Goal: Obtain resource: Obtain resource

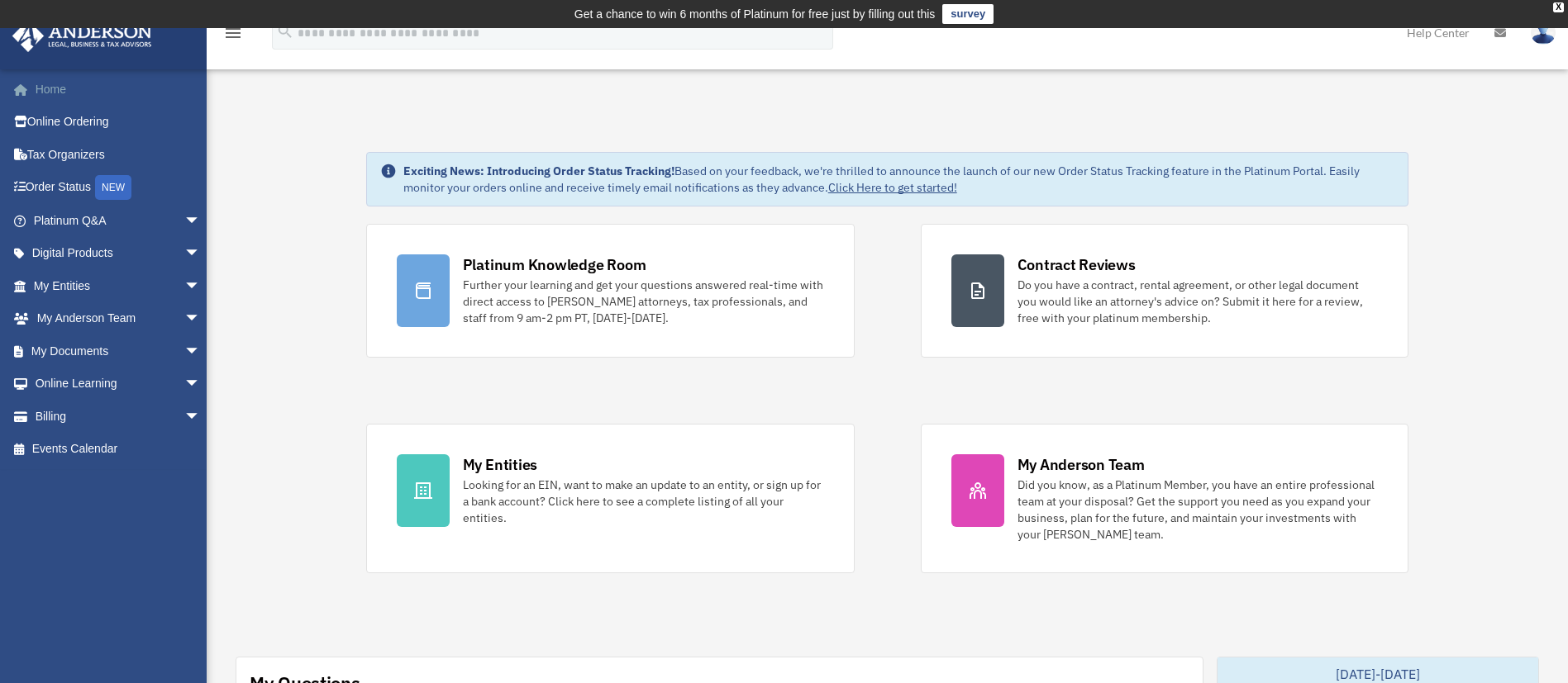
click at [51, 94] on link "Home" at bounding box center [118, 89] width 214 height 33
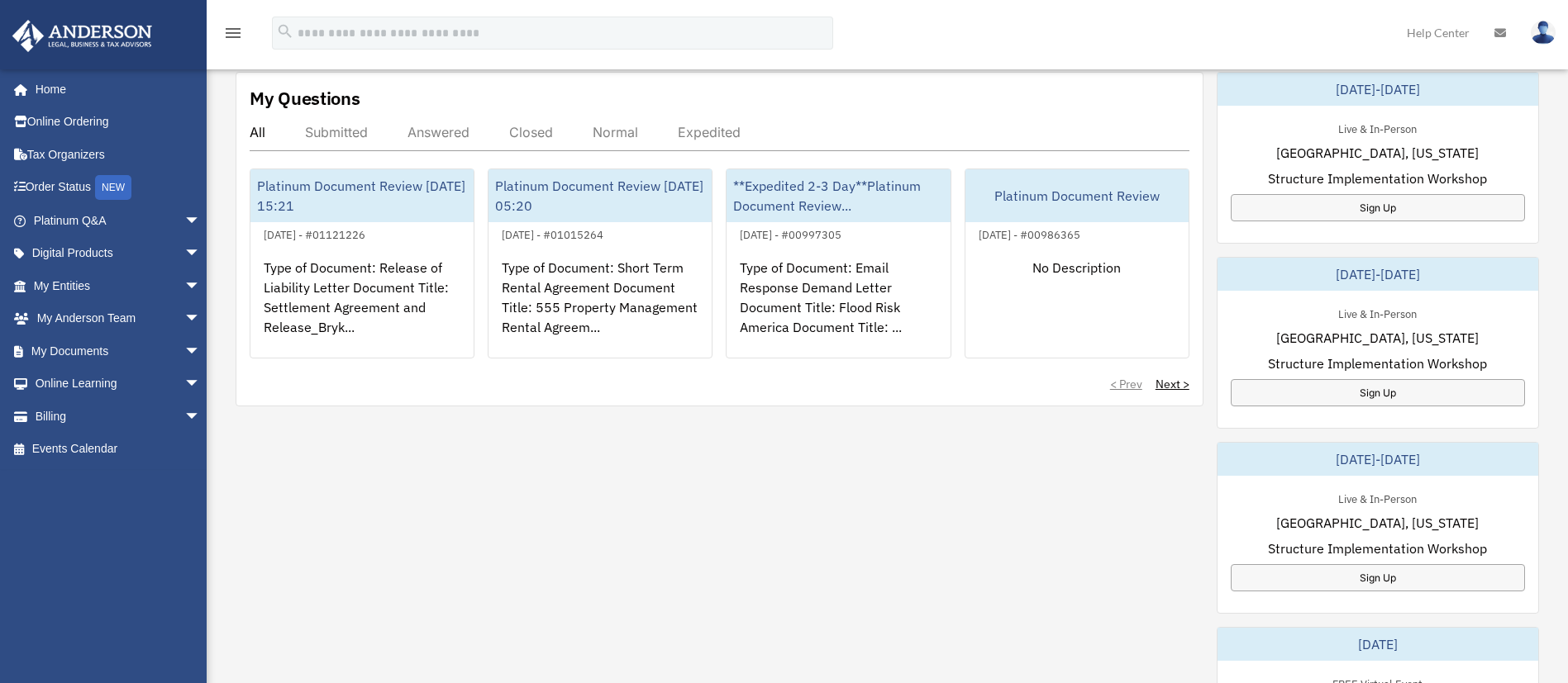
scroll to position [620, 0]
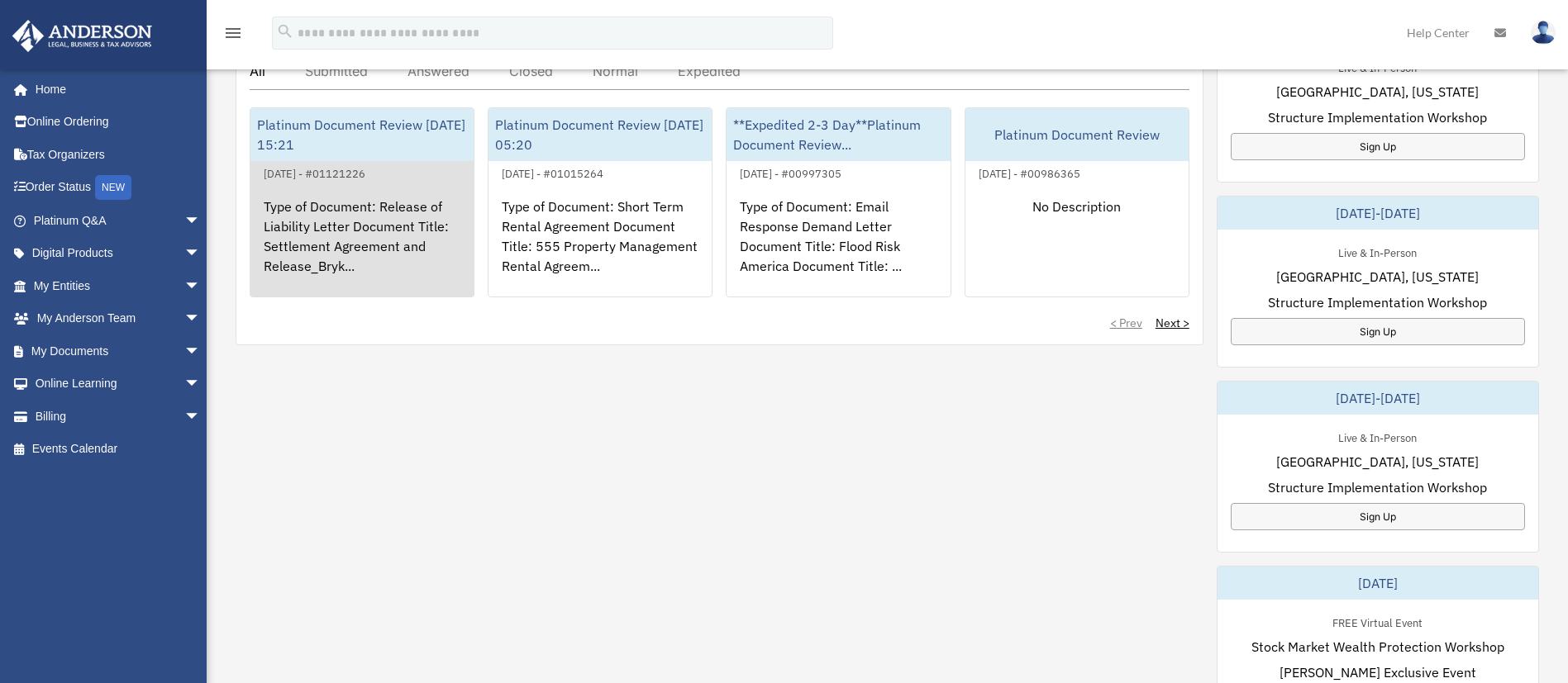
scroll to position [647, 0]
click at [318, 230] on div "Type of Document: Release of Liability Letter Document Title: Settlement Agreem…" at bounding box center [362, 246] width 224 height 129
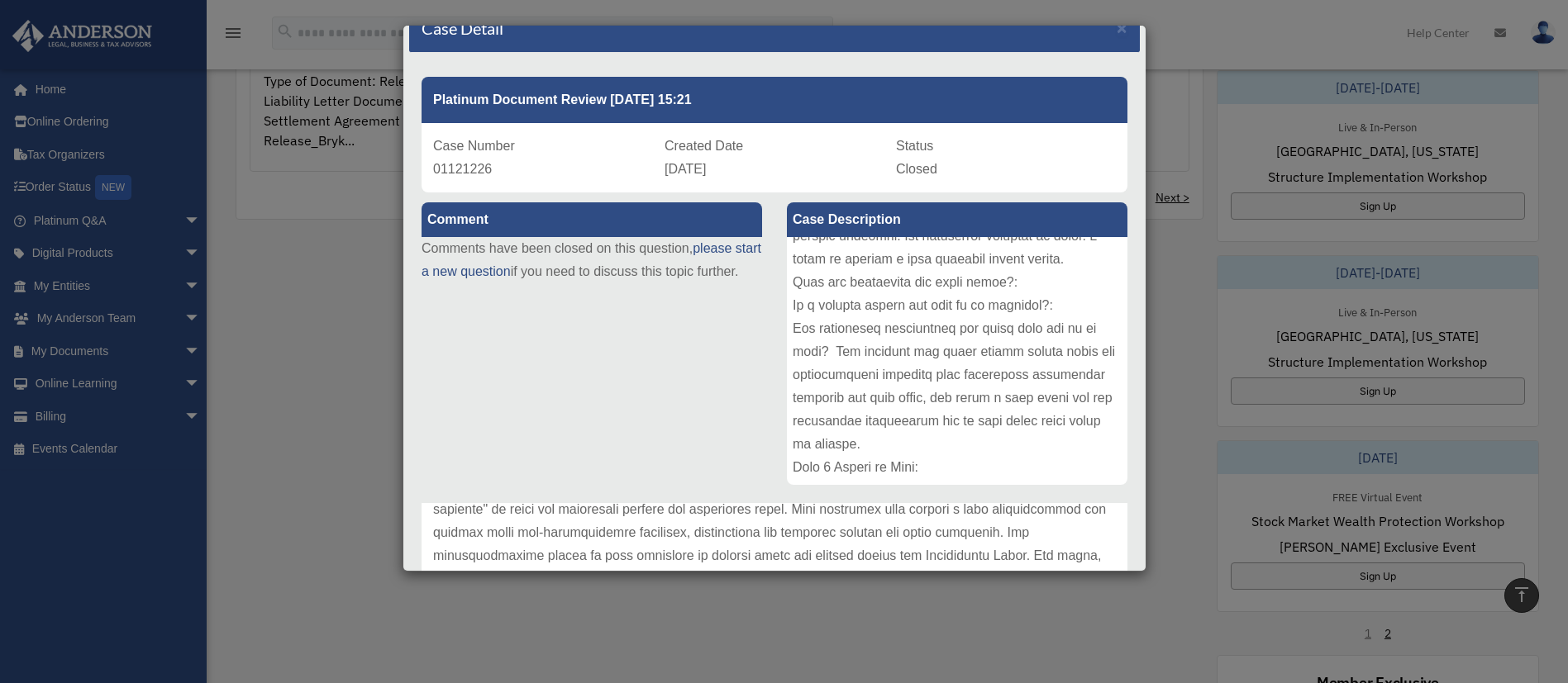
scroll to position [0, 0]
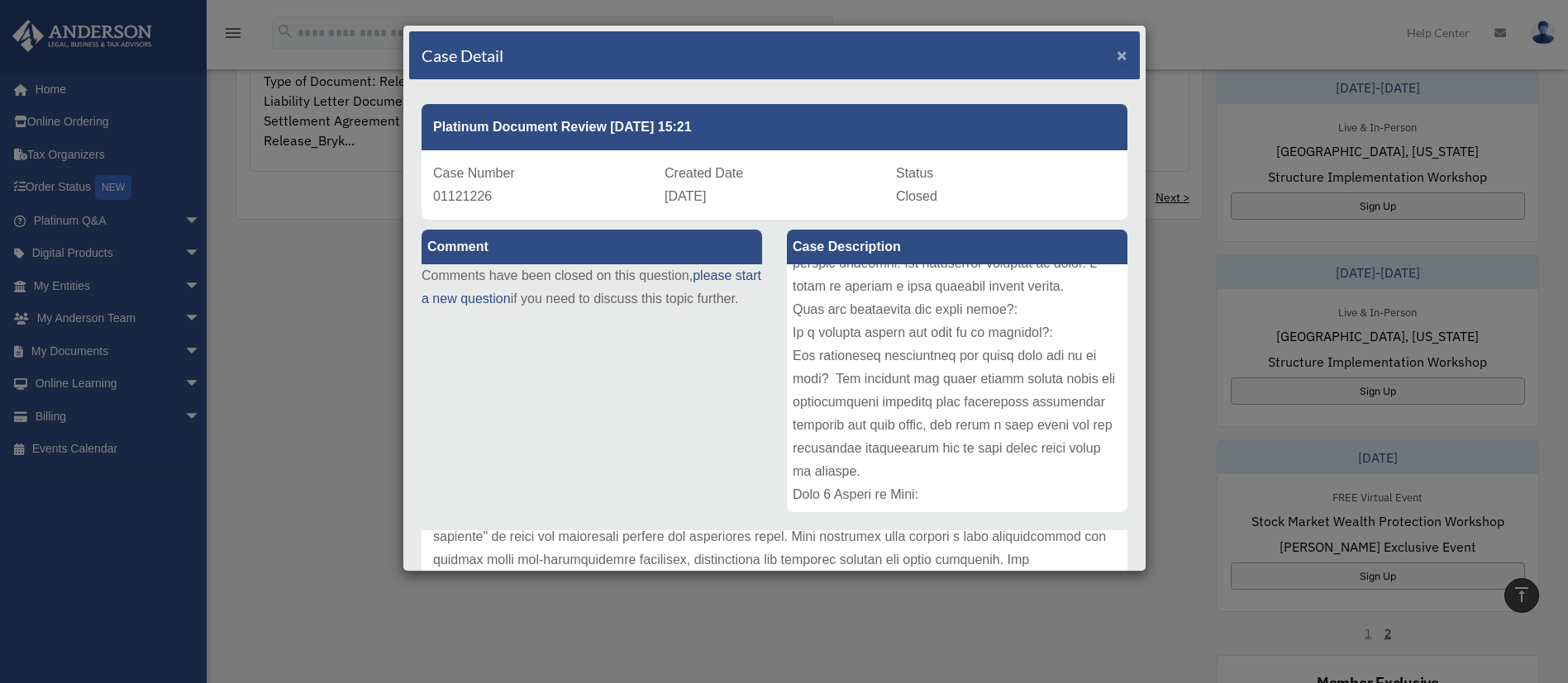
click at [1117, 53] on span "×" at bounding box center [1123, 54] width 11 height 19
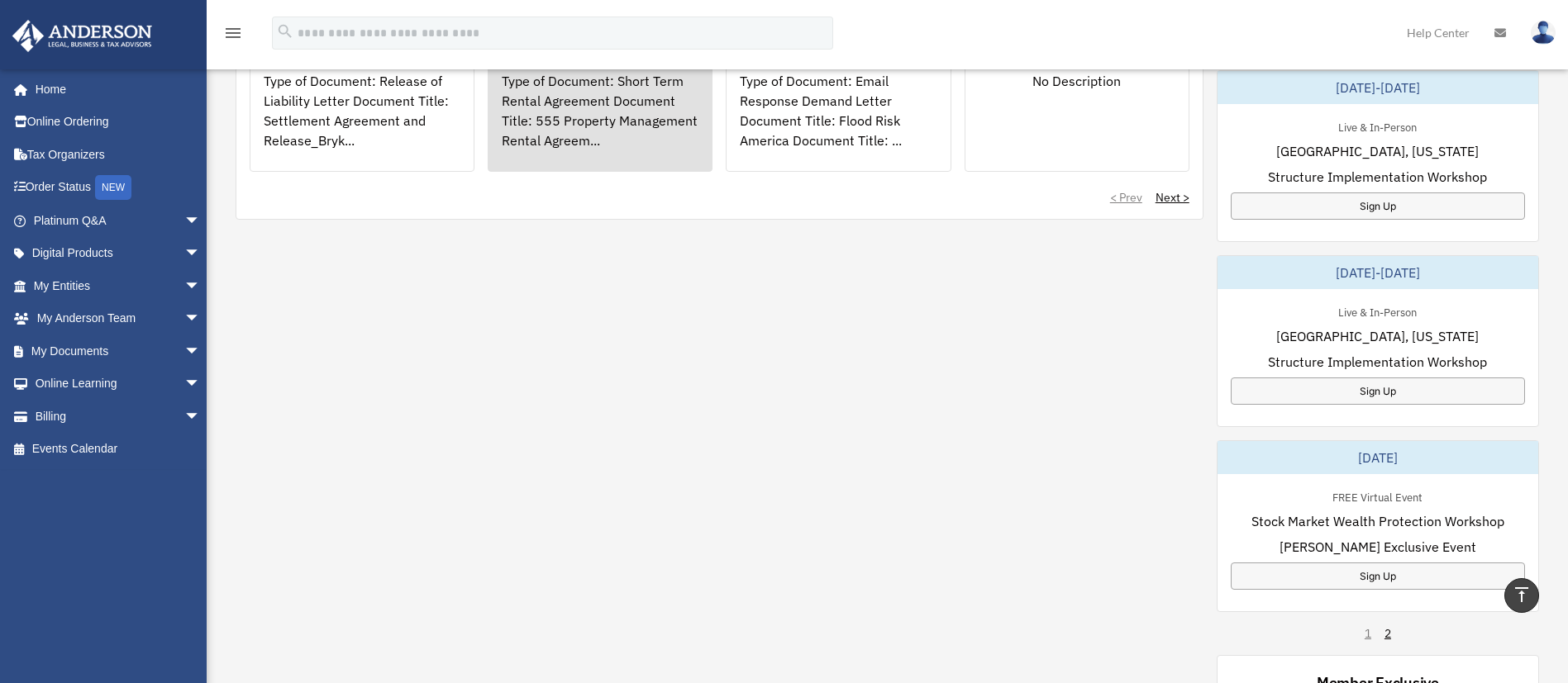
scroll to position [753, 0]
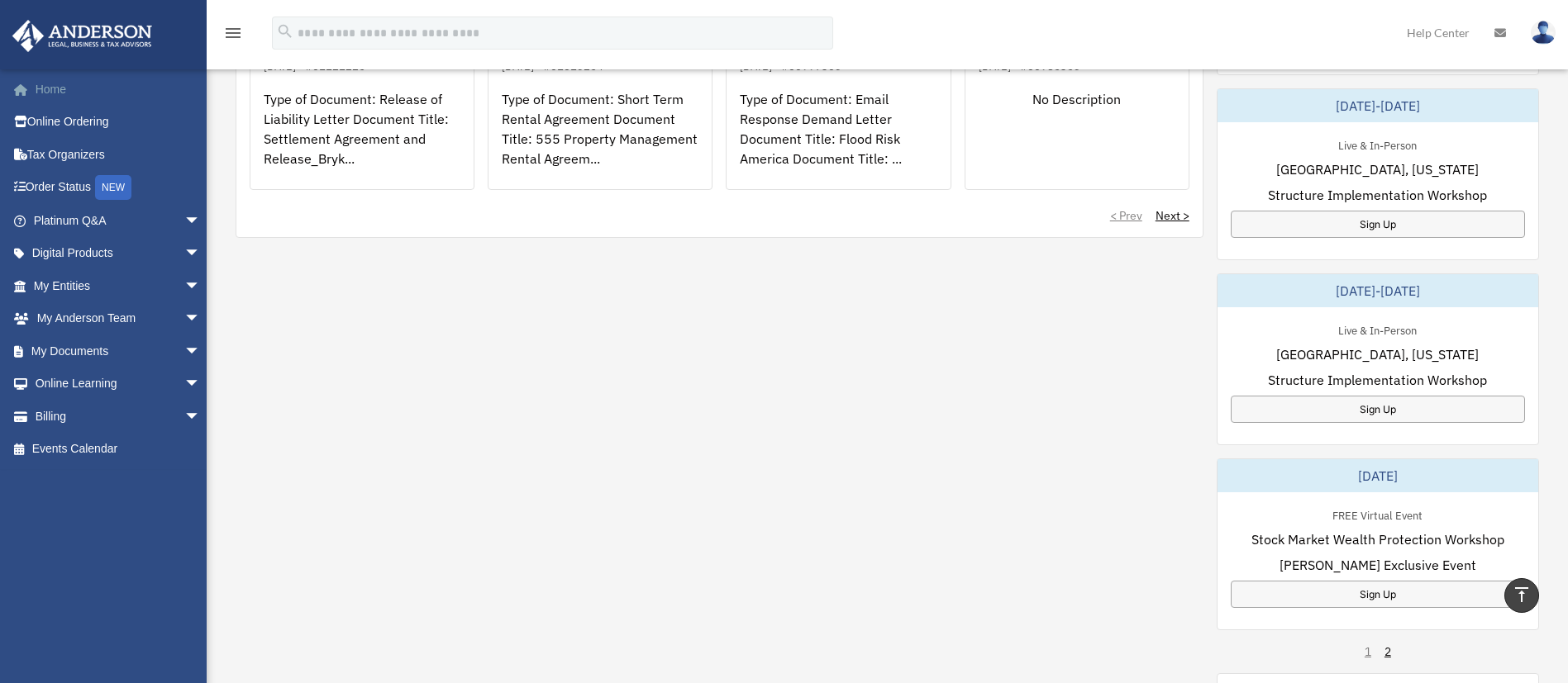
click at [43, 86] on link "Home" at bounding box center [118, 89] width 214 height 33
